Goal: Transaction & Acquisition: Subscribe to service/newsletter

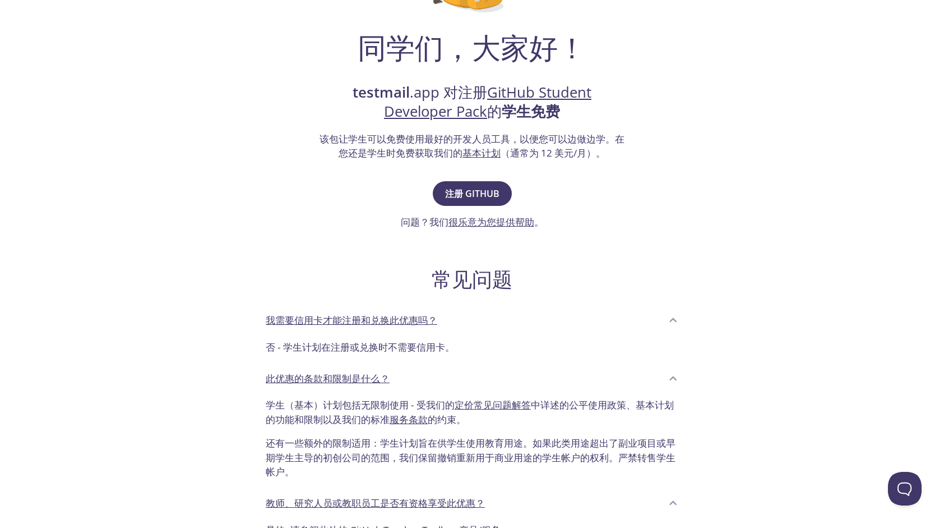
scroll to position [168, 0]
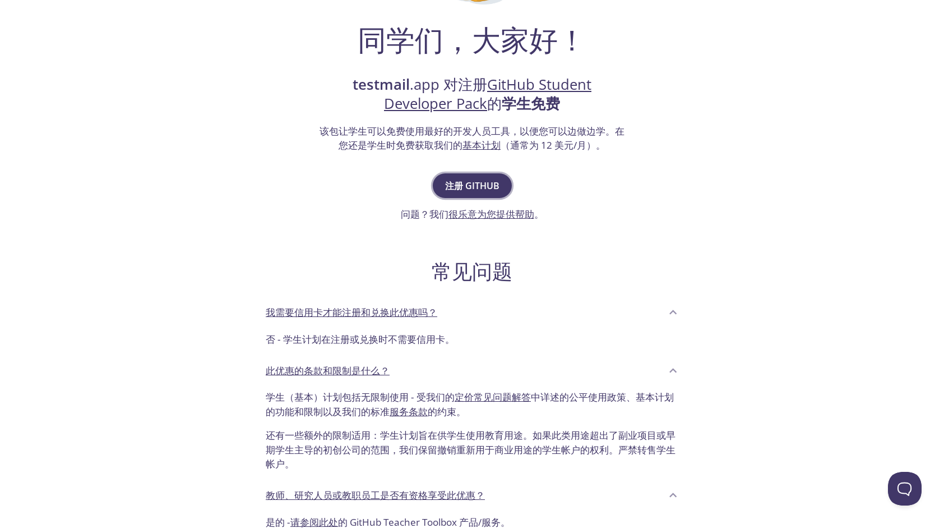
click at [470, 177] on button "注册 GitHub" at bounding box center [472, 185] width 79 height 25
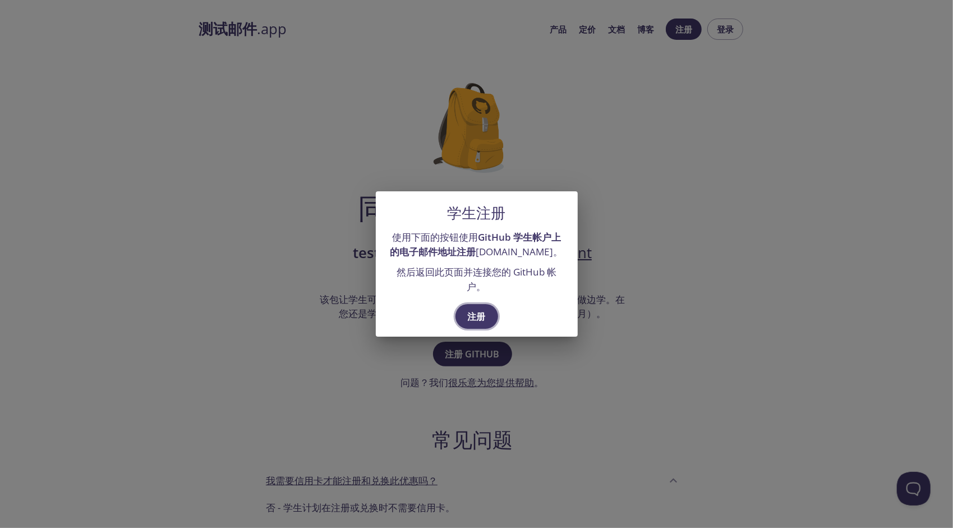
click at [477, 314] on span "注册" at bounding box center [477, 316] width 18 height 16
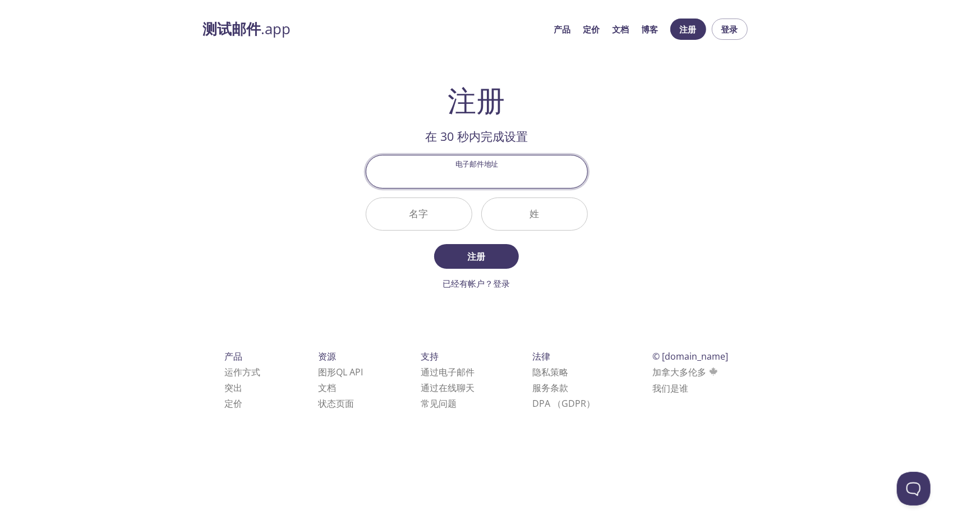
click at [467, 172] on input "电子邮件地址" at bounding box center [476, 171] width 221 height 32
type input "[EMAIL_ADDRESS][DOMAIN_NAME]"
click at [441, 219] on input "名字" at bounding box center [418, 214] width 105 height 32
type input "YIFANG"
click at [549, 218] on input "姓" at bounding box center [534, 214] width 105 height 32
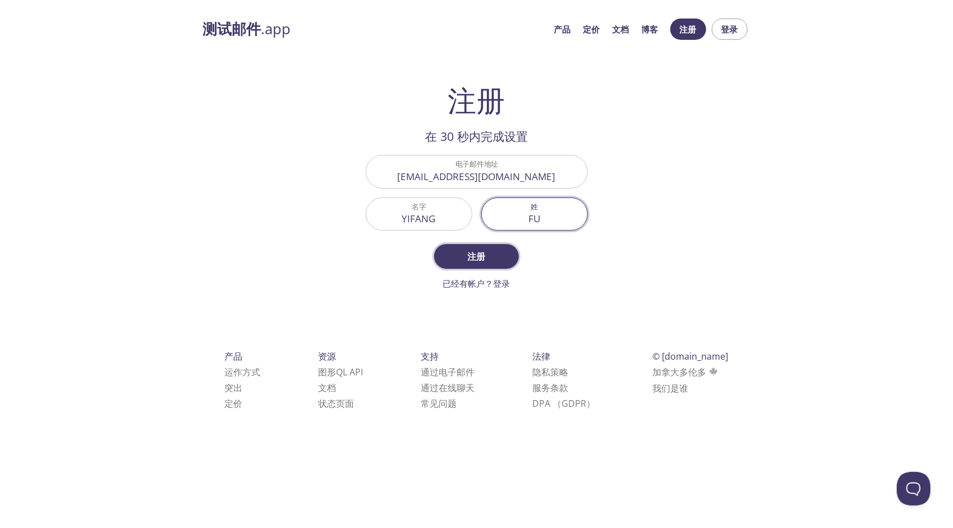
type input "FU"
click at [496, 257] on span "注册" at bounding box center [475, 256] width 59 height 16
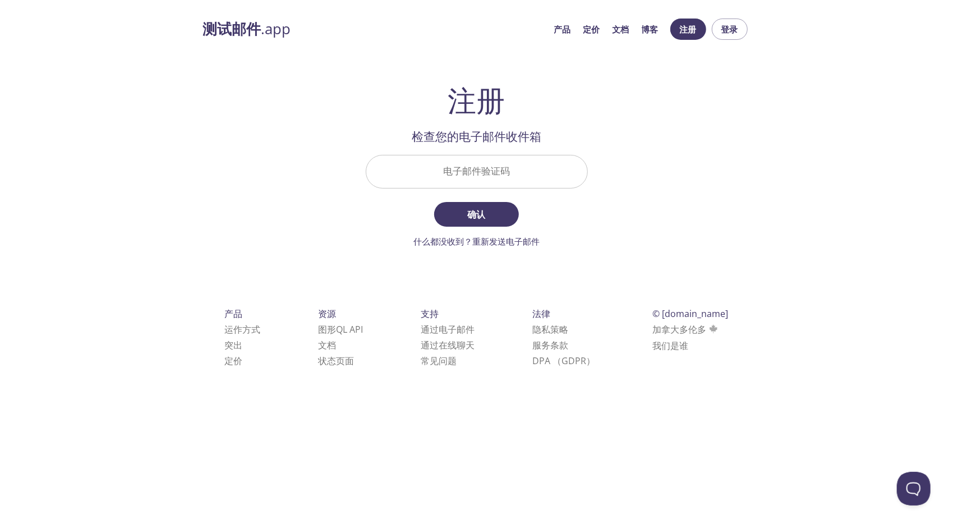
click at [497, 171] on input "电子邮件验证码" at bounding box center [476, 171] width 221 height 32
click at [703, 164] on div "测试邮件 .app 产品 定价 文档 博客 注册 登录 注册 在 30 秒内完成设置 电子邮件地址 [EMAIL_ADDRESS][DOMAIN_NAME] …" at bounding box center [477, 205] width 574 height 389
